Goal: Information Seeking & Learning: Check status

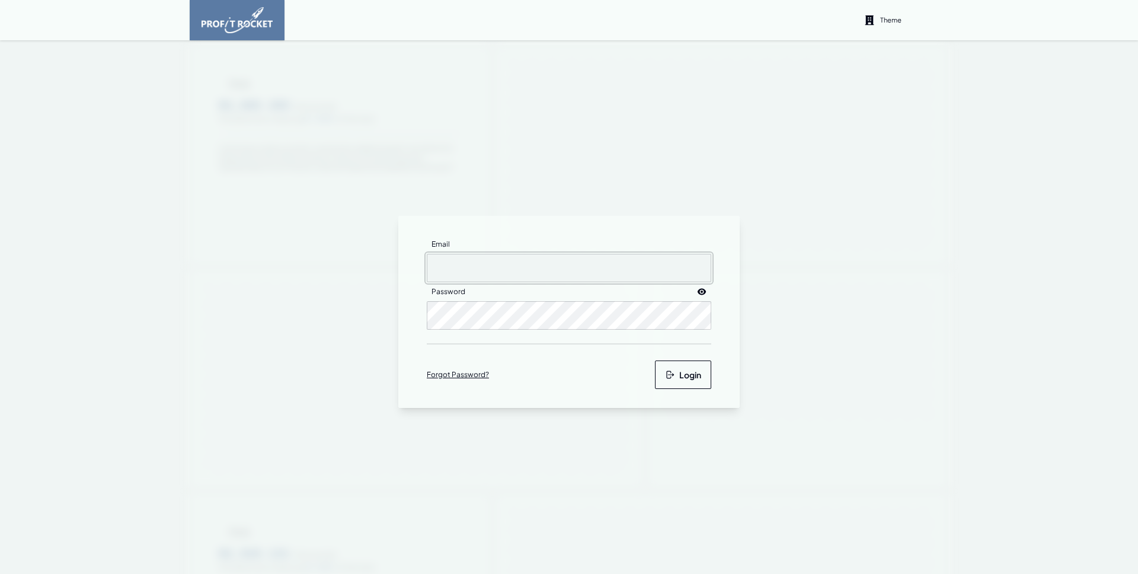
type input "[EMAIL_ADDRESS][DOMAIN_NAME]"
click at [673, 375] on button "Login" at bounding box center [683, 374] width 56 height 28
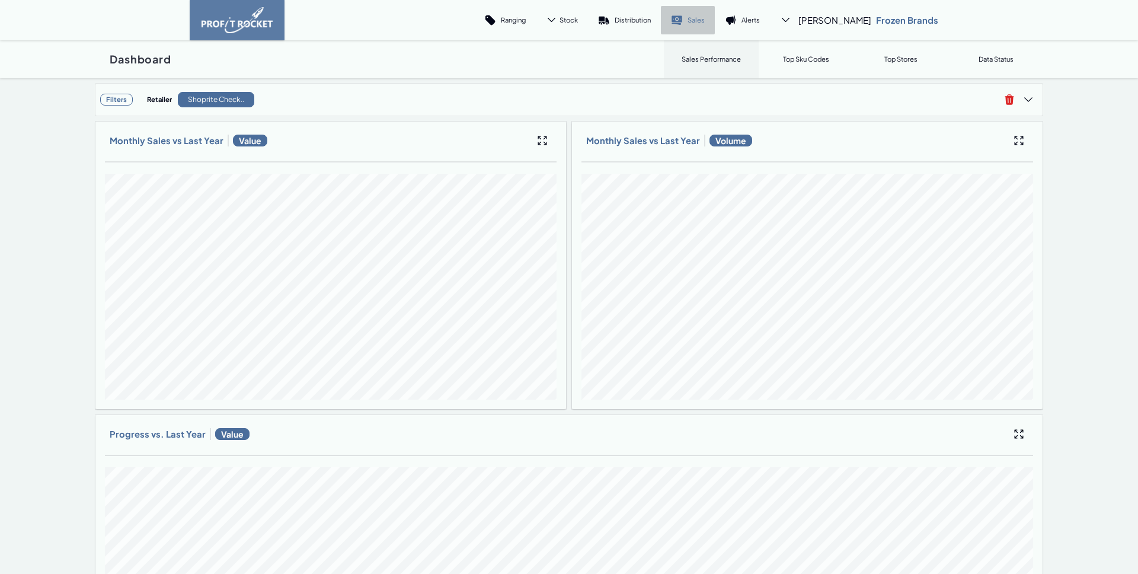
click at [715, 25] on link "Sales" at bounding box center [688, 20] width 54 height 28
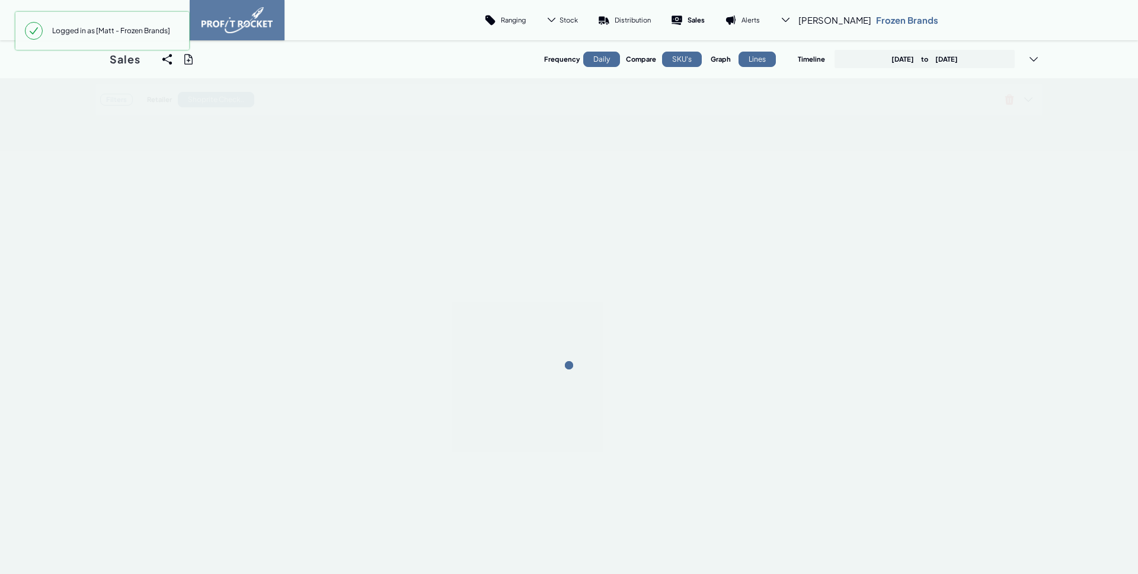
click at [958, 55] on p "[DATE] to [DATE]" at bounding box center [925, 59] width 66 height 9
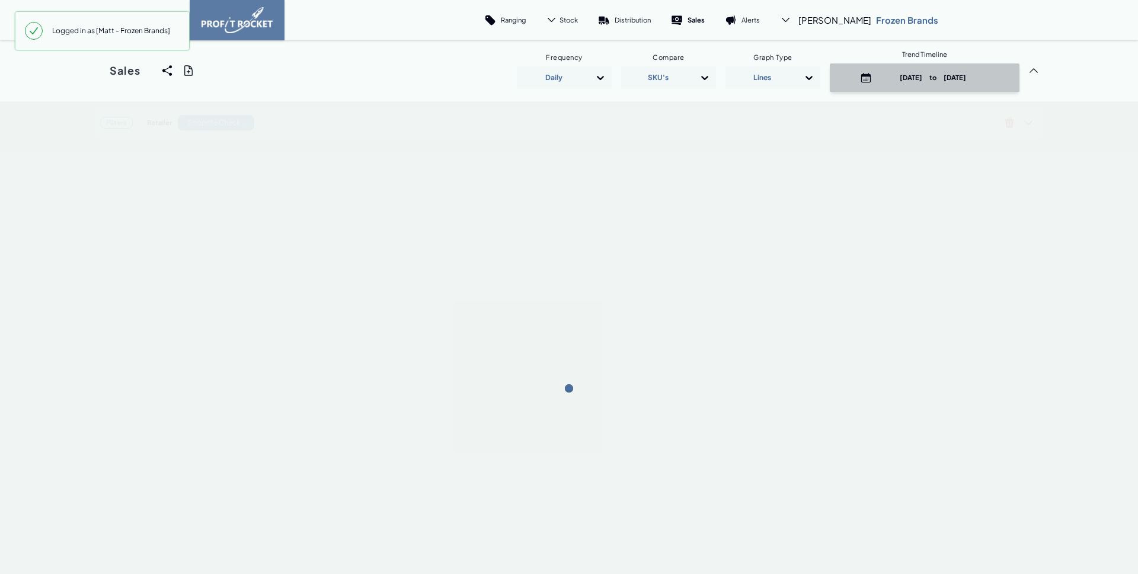
click at [950, 73] on p "[DATE] to [DATE]" at bounding box center [933, 77] width 113 height 9
select select "8"
select select "2025"
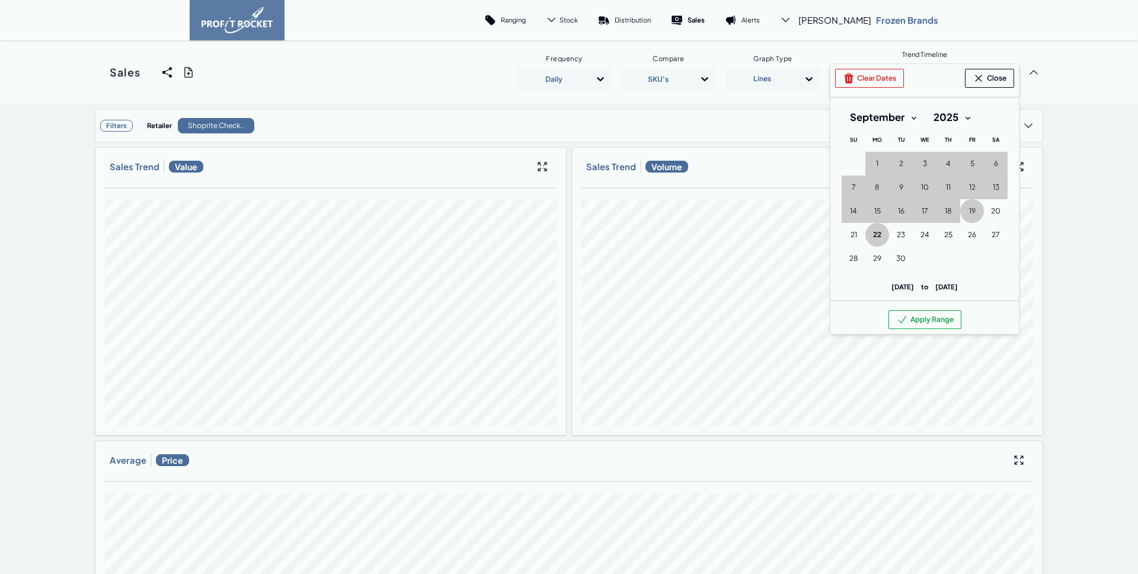
click at [866, 235] on button "22 [DATE] ([DATE])" at bounding box center [878, 235] width 24 height 24
click at [935, 320] on button "Apply Range" at bounding box center [925, 319] width 73 height 19
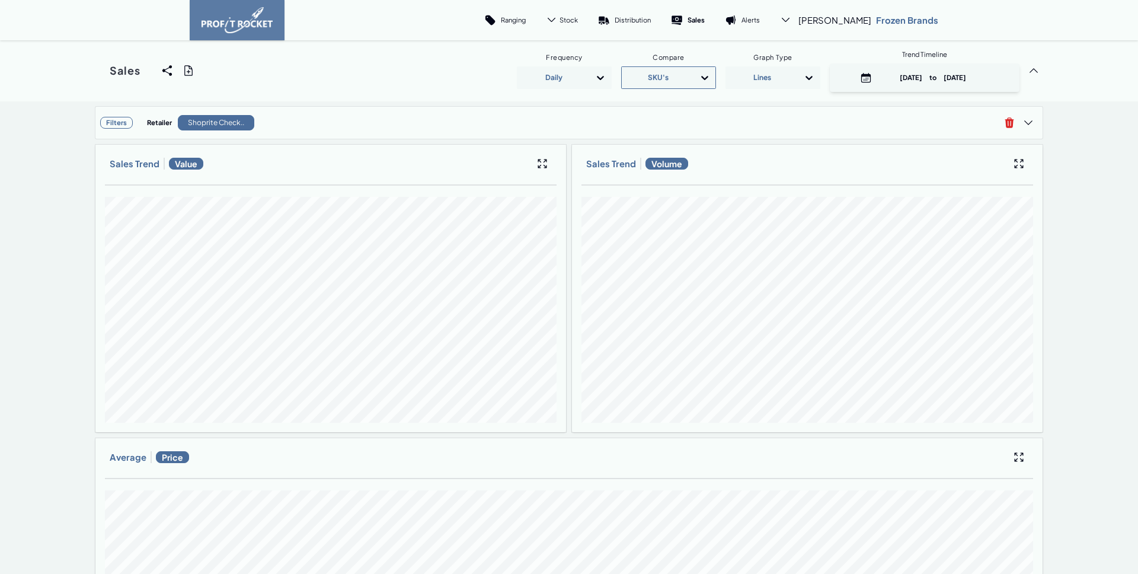
click at [662, 73] on div "SKU's" at bounding box center [658, 77] width 60 height 19
click at [639, 107] on div "Retailers" at bounding box center [669, 110] width 84 height 18
click at [910, 81] on p "[DATE] to [DATE]" at bounding box center [933, 77] width 113 height 9
select select "8"
select select "2025"
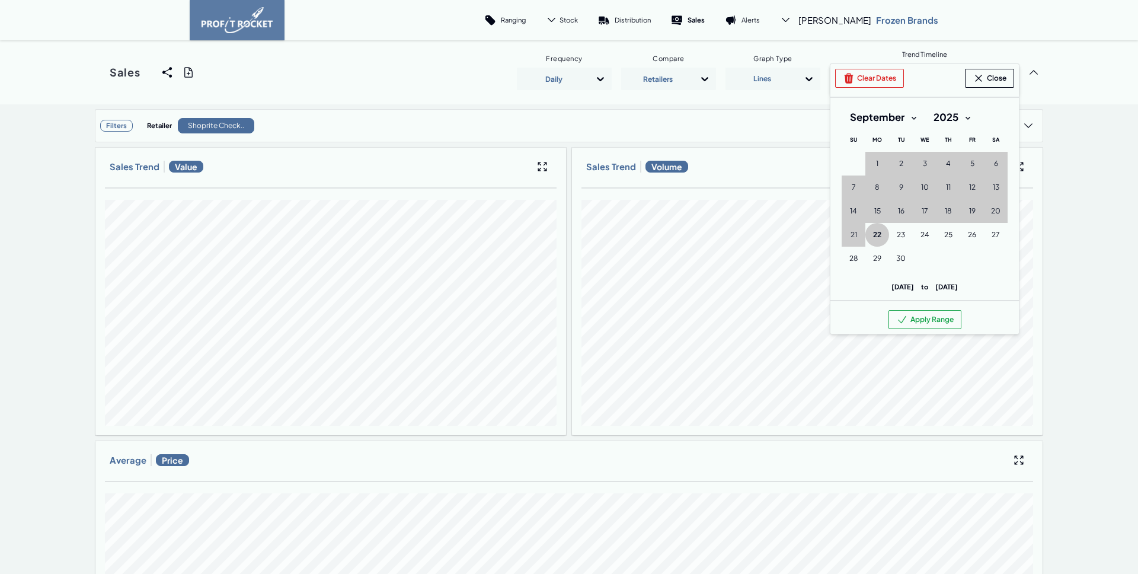
click at [899, 116] on select "January February March April May June July August September October November De…" at bounding box center [883, 117] width 83 height 21
click at [842, 107] on select "January February March April May June July August September October November De…" at bounding box center [883, 117] width 83 height 21
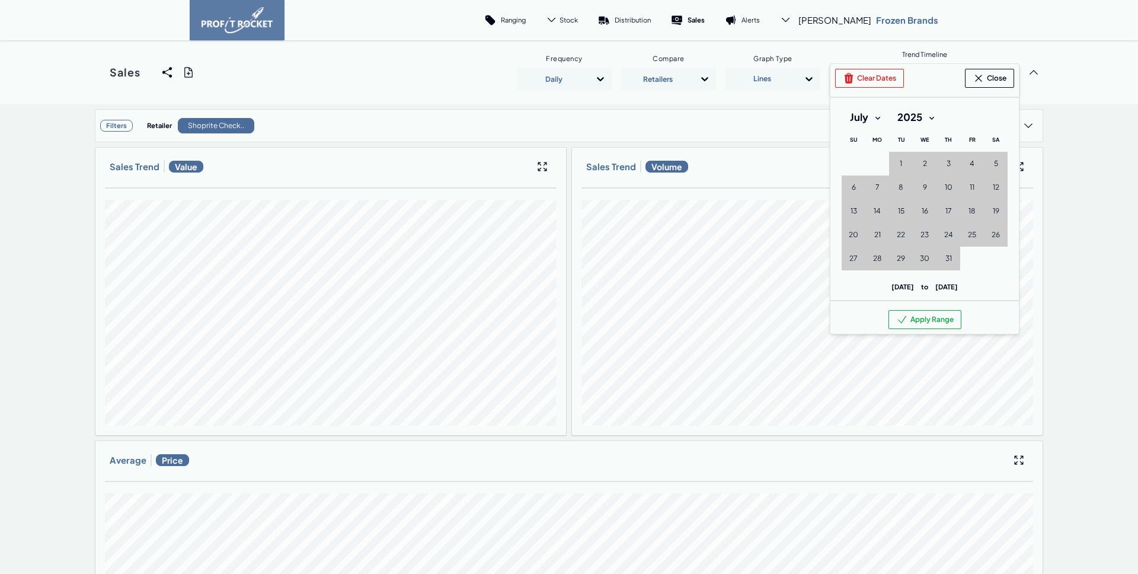
drag, startPoint x: 869, startPoint y: 84, endPoint x: 895, endPoint y: 135, distance: 57.3
click at [869, 84] on button "Clear Dates" at bounding box center [869, 78] width 69 height 19
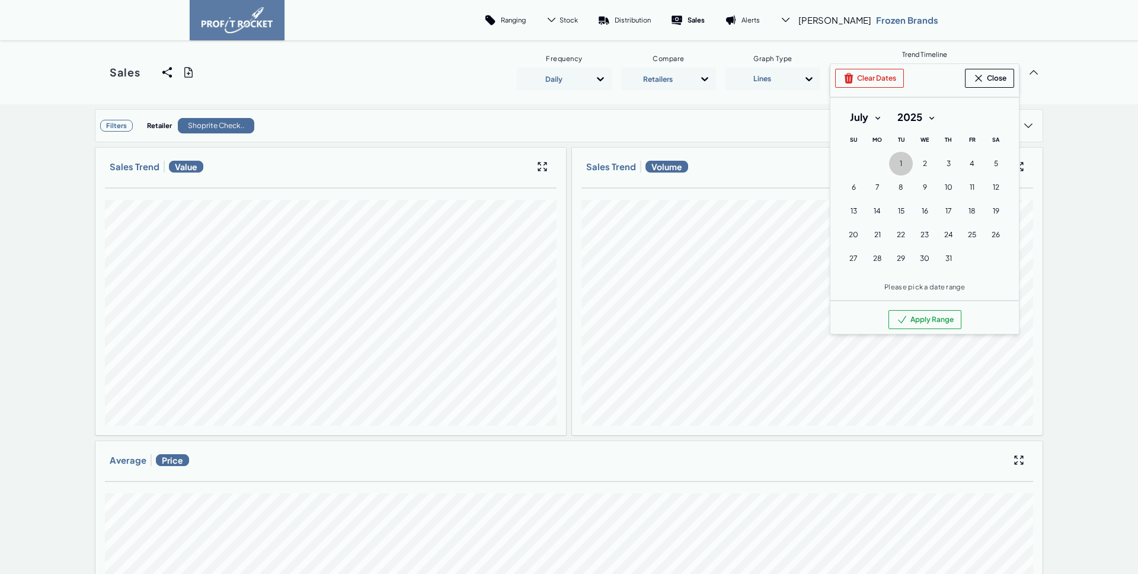
click at [894, 166] on button "1 [DATE] ([DATE])" at bounding box center [901, 164] width 24 height 24
click at [861, 117] on select "January February March April May June July August September October November De…" at bounding box center [865, 117] width 47 height 21
select select "8"
click at [842, 107] on select "January February March April May June July August September October November De…" at bounding box center [865, 117] width 47 height 21
click at [873, 234] on span "22" at bounding box center [877, 234] width 8 height 9
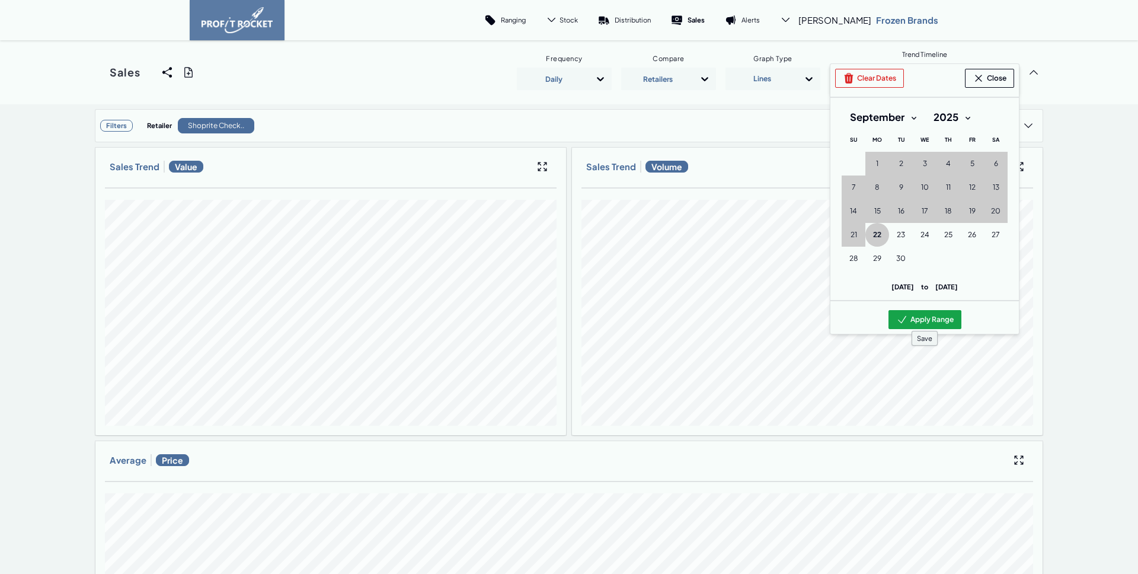
click at [933, 321] on button "Apply Range" at bounding box center [925, 319] width 73 height 19
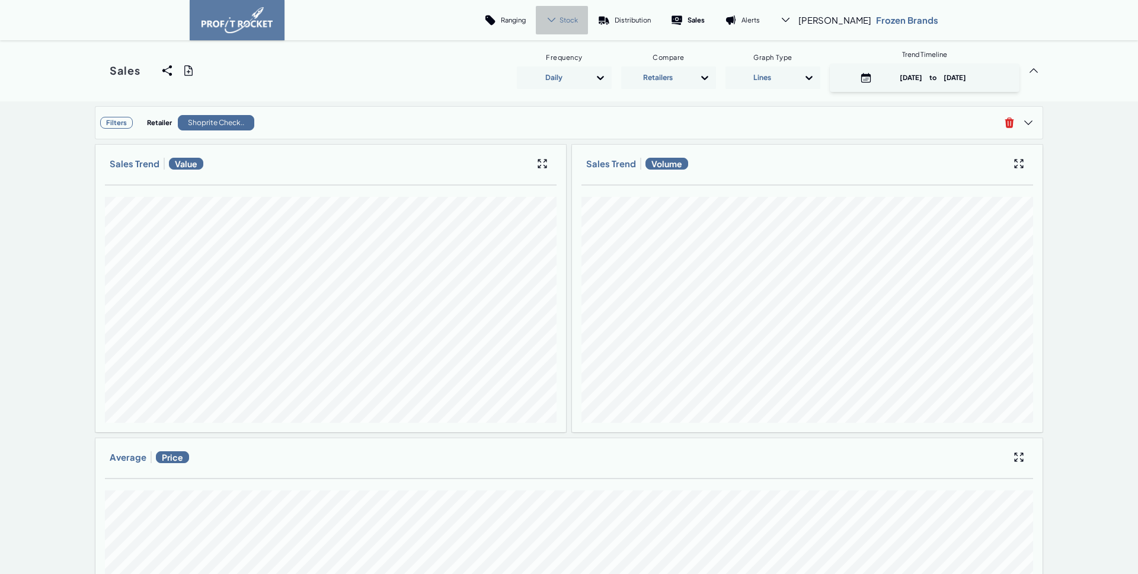
click at [588, 25] on div "Stock" at bounding box center [562, 20] width 52 height 28
click at [567, 49] on p "Trend" at bounding box center [558, 53] width 17 height 9
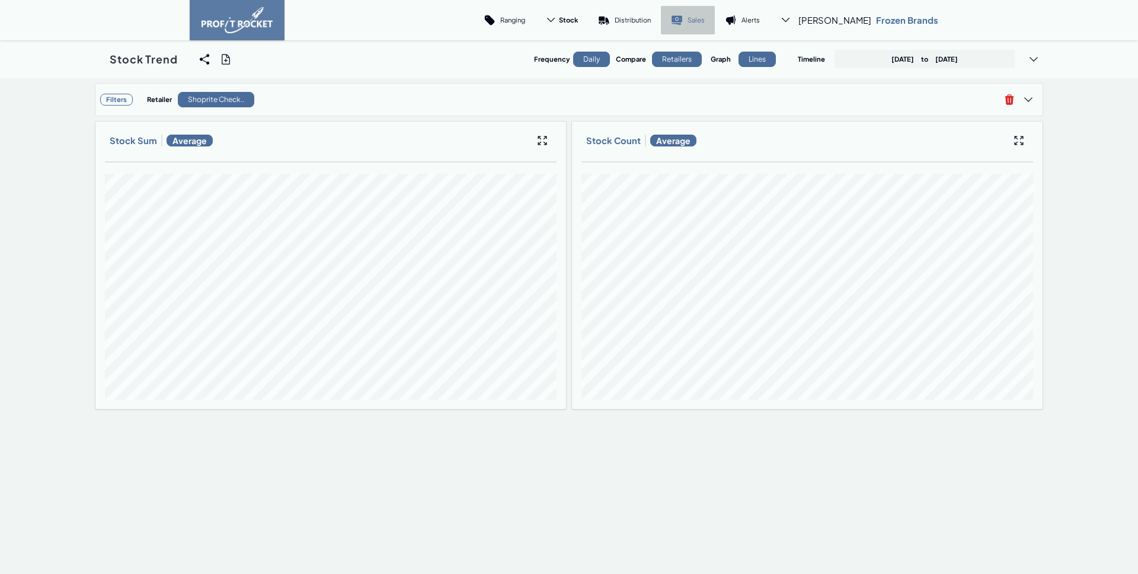
drag, startPoint x: 729, startPoint y: 25, endPoint x: 733, endPoint y: 32, distance: 8.0
click at [683, 24] on icon at bounding box center [677, 20] width 12 height 12
